Goal: Information Seeking & Learning: Compare options

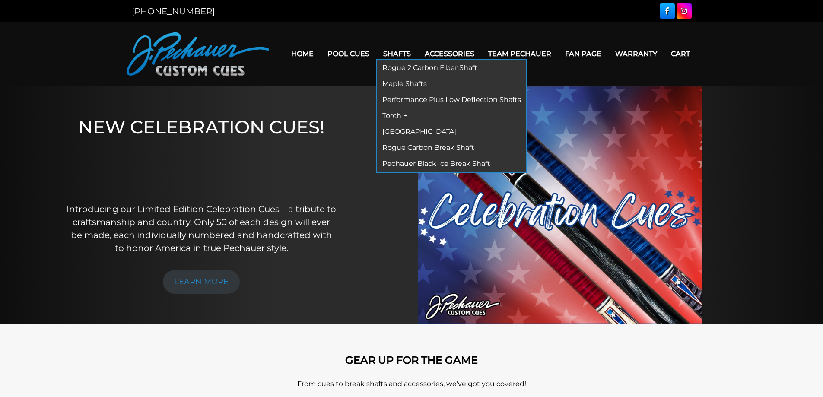
click at [410, 146] on link "Rogue Carbon Break Shaft" at bounding box center [451, 148] width 149 height 16
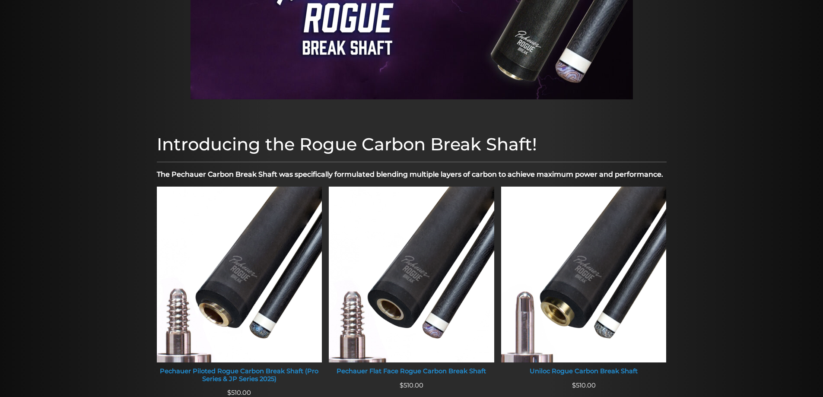
scroll to position [149, 0]
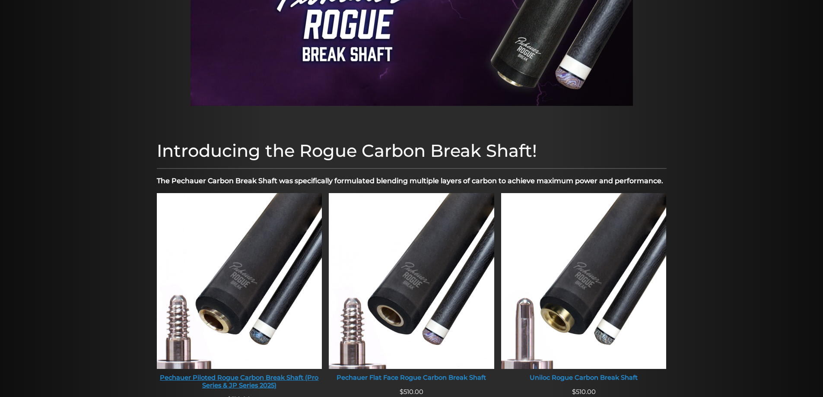
click at [242, 273] on img at bounding box center [239, 281] width 165 height 176
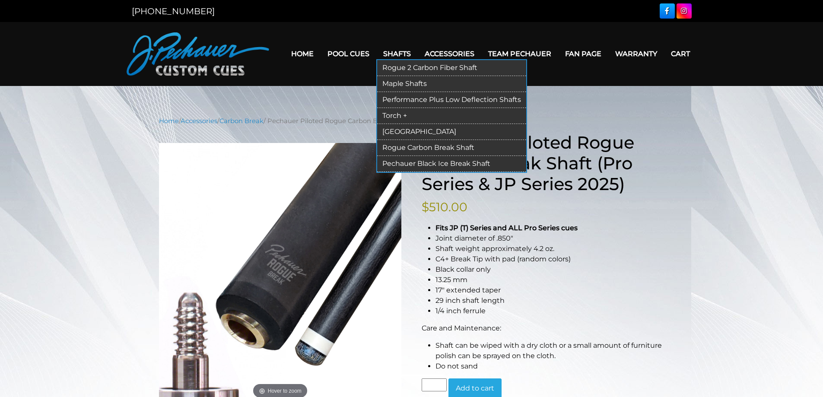
click at [399, 70] on link "Rogue 2 Carbon Fiber Shaft" at bounding box center [451, 68] width 149 height 16
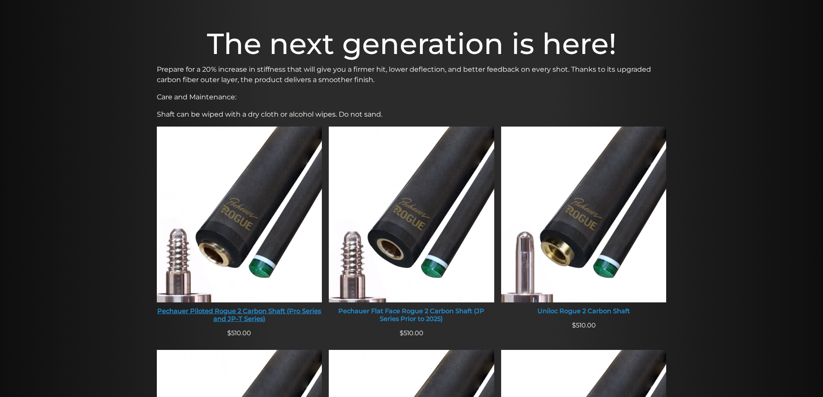
scroll to position [250, 0]
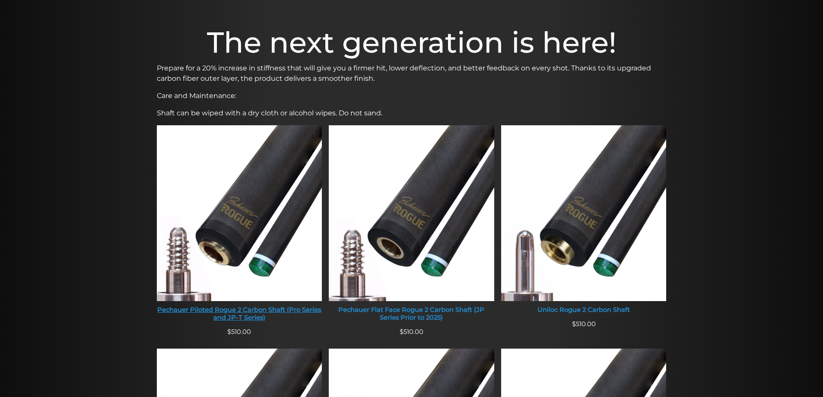
click at [212, 231] on img at bounding box center [239, 213] width 165 height 176
click at [409, 196] on img at bounding box center [411, 213] width 165 height 176
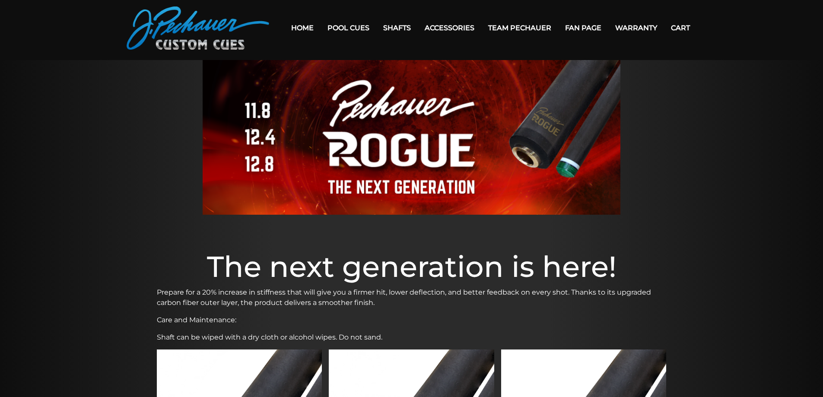
scroll to position [0, 0]
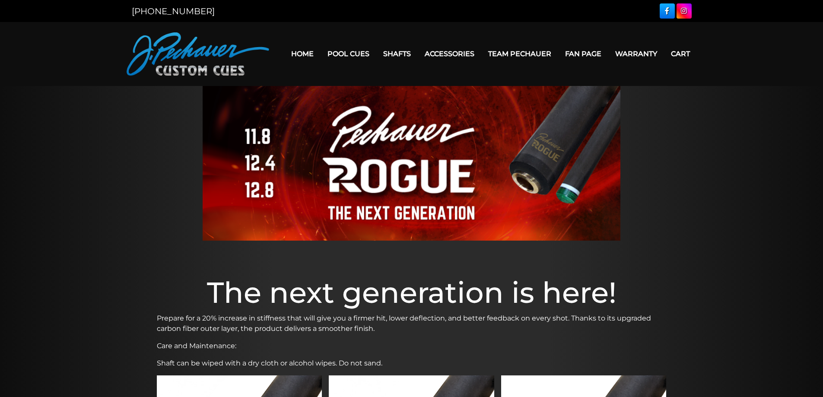
click at [298, 53] on link "Home" at bounding box center [302, 54] width 36 height 22
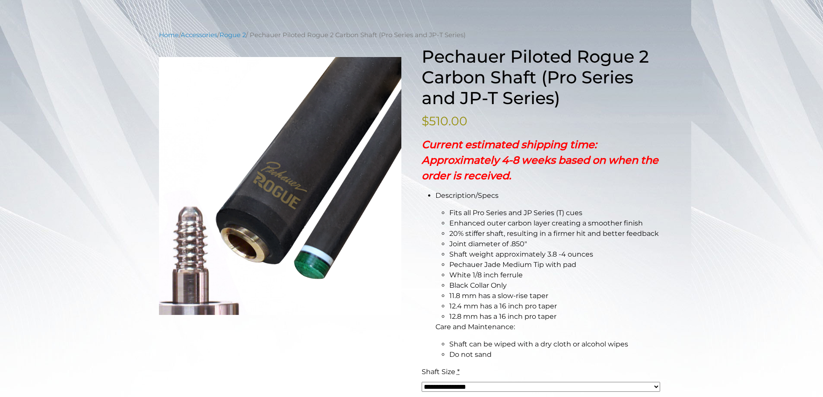
scroll to position [86, 0]
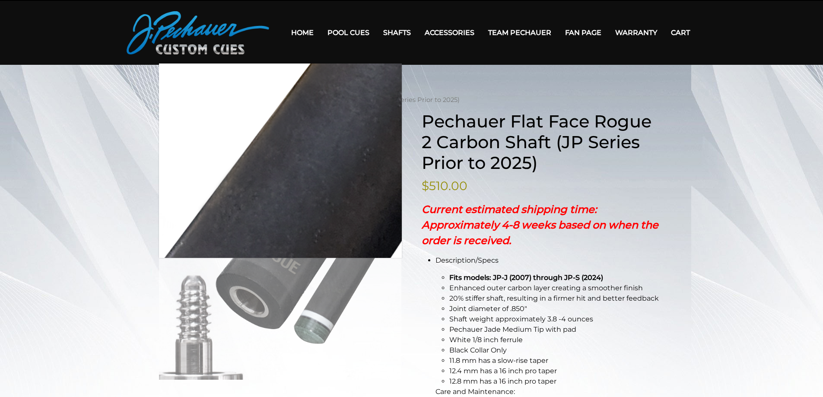
scroll to position [18, 0]
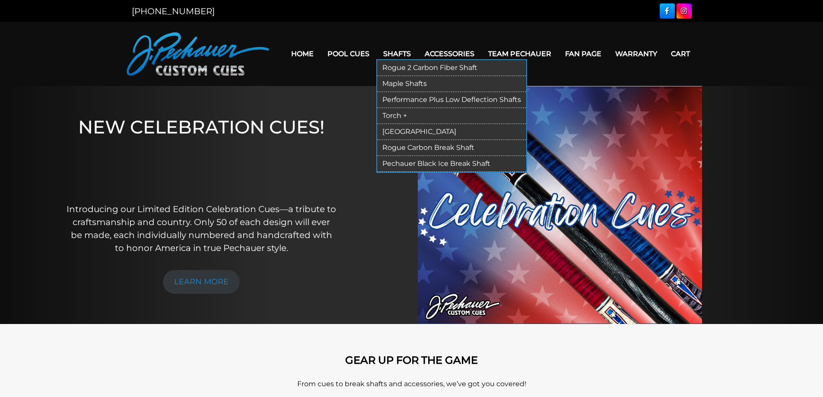
click at [403, 149] on link "Rogue Carbon Break Shaft" at bounding box center [451, 148] width 149 height 16
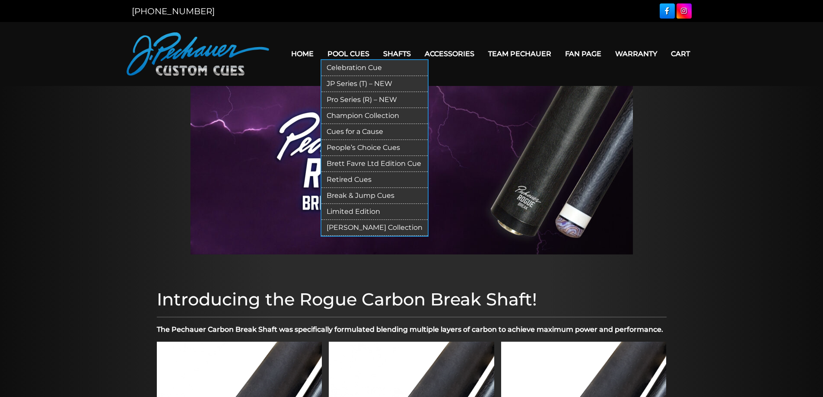
click at [351, 194] on link "Break & Jump Cues" at bounding box center [374, 196] width 106 height 16
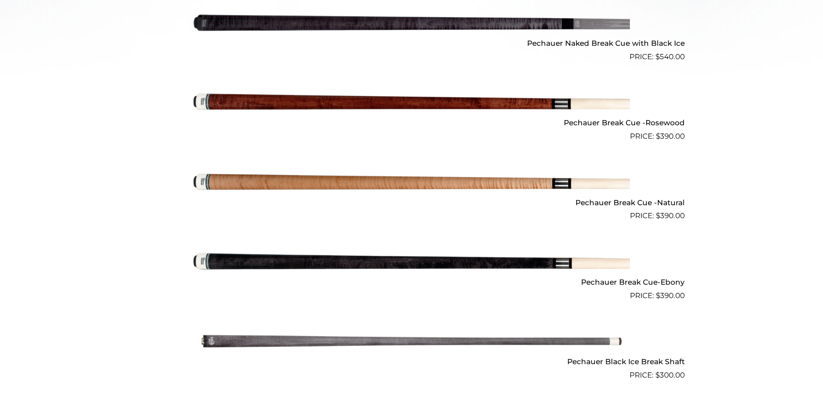
scroll to position [423, 0]
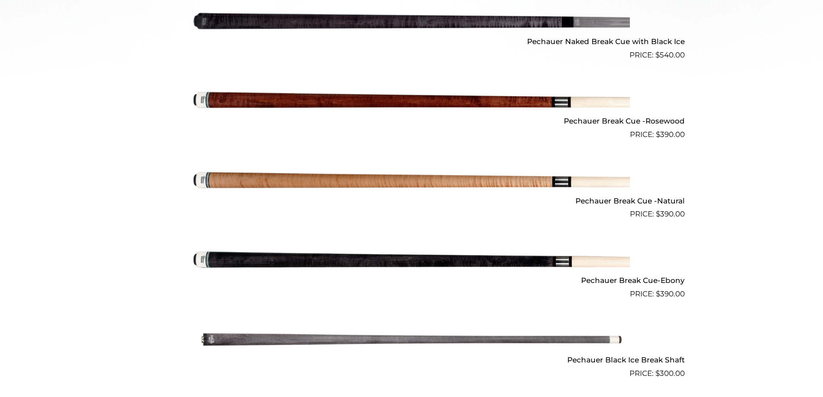
click at [412, 263] on img at bounding box center [411, 259] width 436 height 73
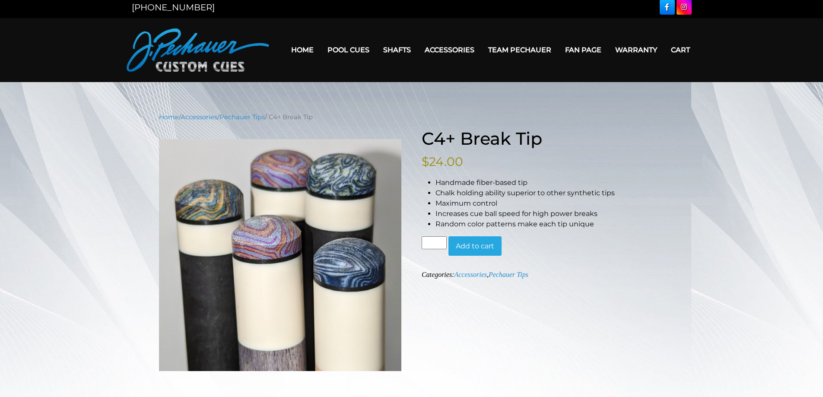
scroll to position [3, 0]
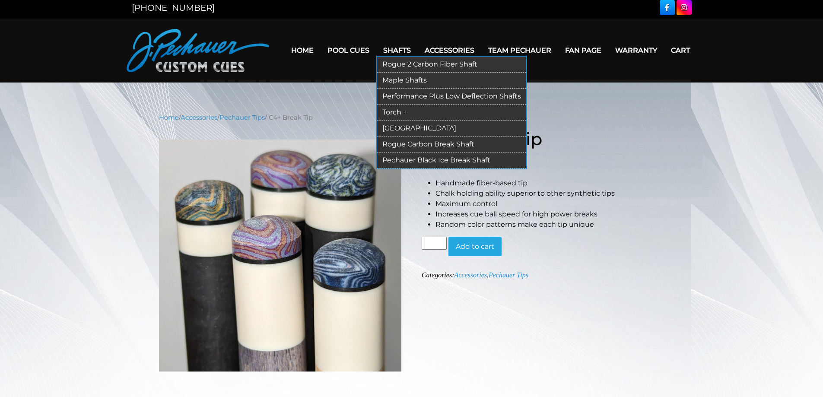
click at [396, 65] on link "Rogue 2 Carbon Fiber Shaft" at bounding box center [451, 65] width 149 height 16
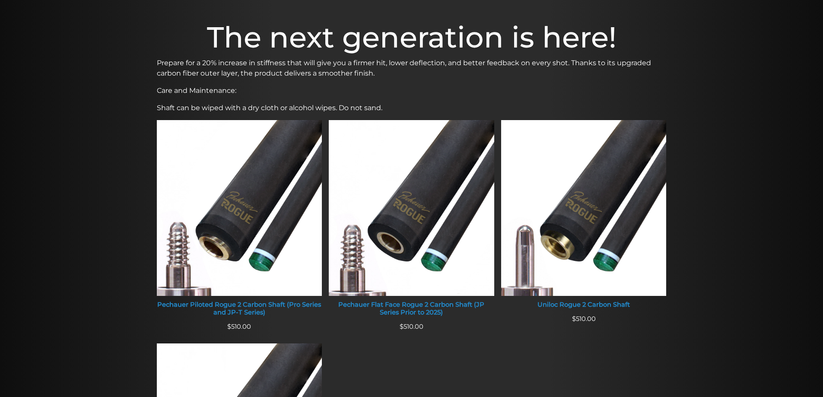
scroll to position [287, 0]
